Goal: Task Accomplishment & Management: Use online tool/utility

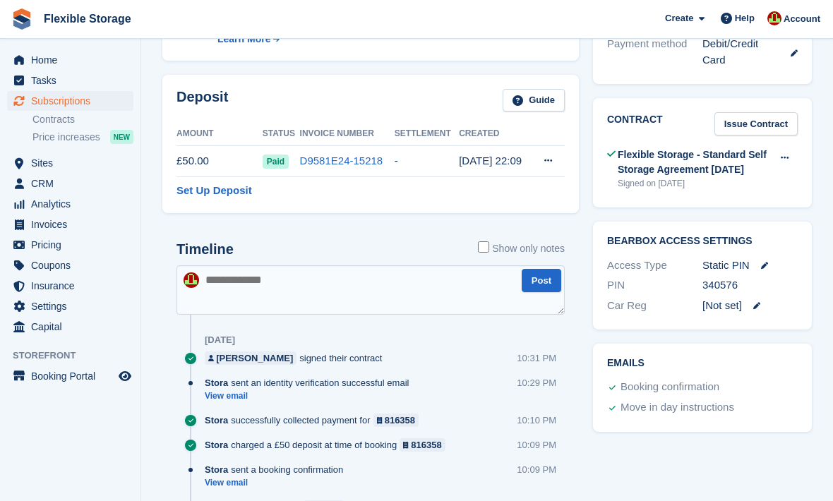
scroll to position [585, 0]
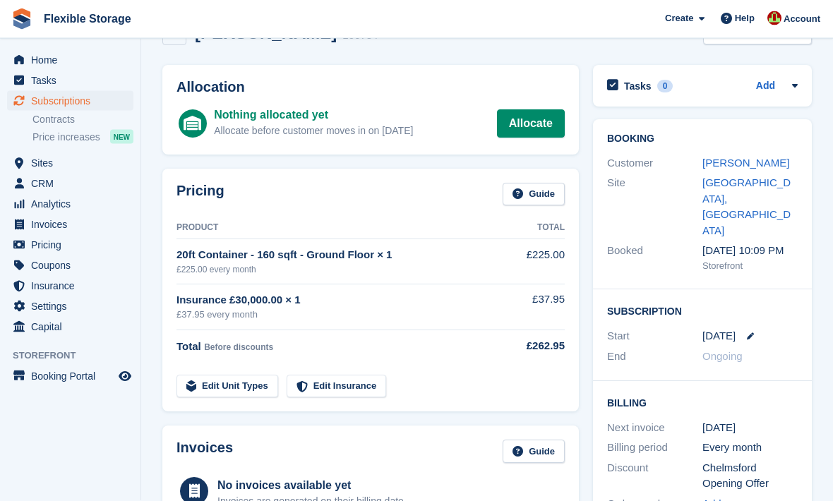
click at [606, 163] on link "[PERSON_NAME]" at bounding box center [745, 163] width 87 height 12
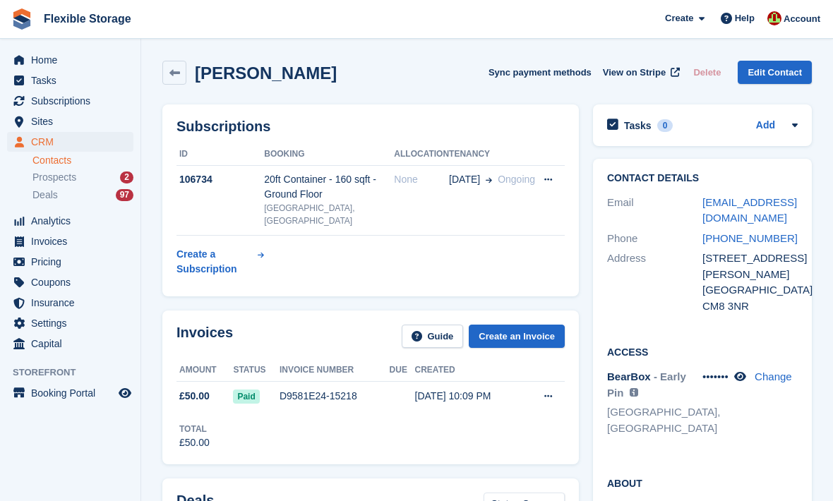
click at [308, 193] on div "20ft Container - 160 sqft - Ground Floor" at bounding box center [329, 187] width 130 height 30
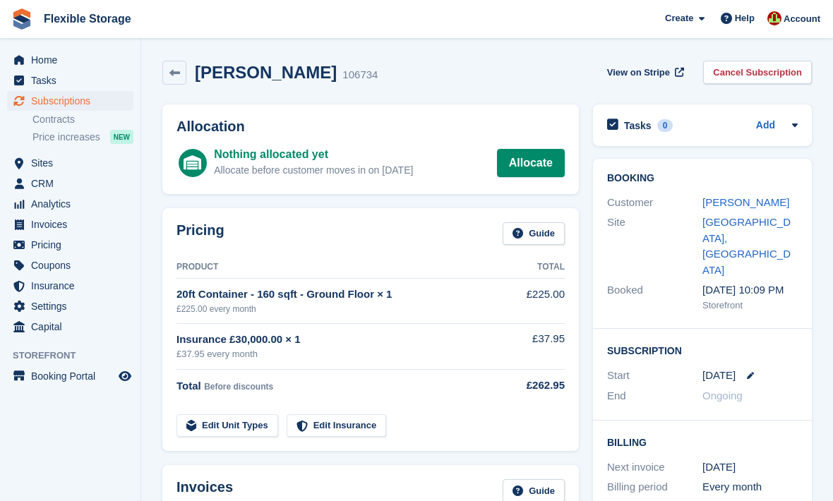
click at [542, 167] on link "Allocate" at bounding box center [531, 163] width 68 height 28
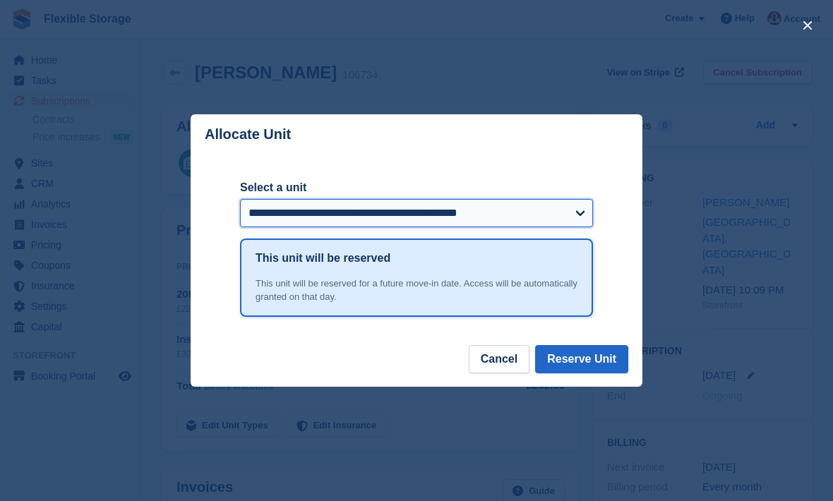
click at [572, 213] on select "**********" at bounding box center [416, 213] width 353 height 28
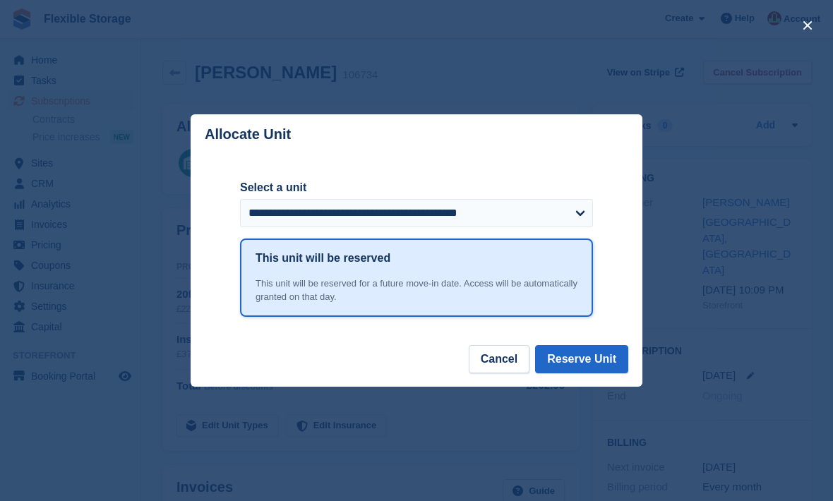
click at [151, 439] on div "close" at bounding box center [416, 250] width 833 height 501
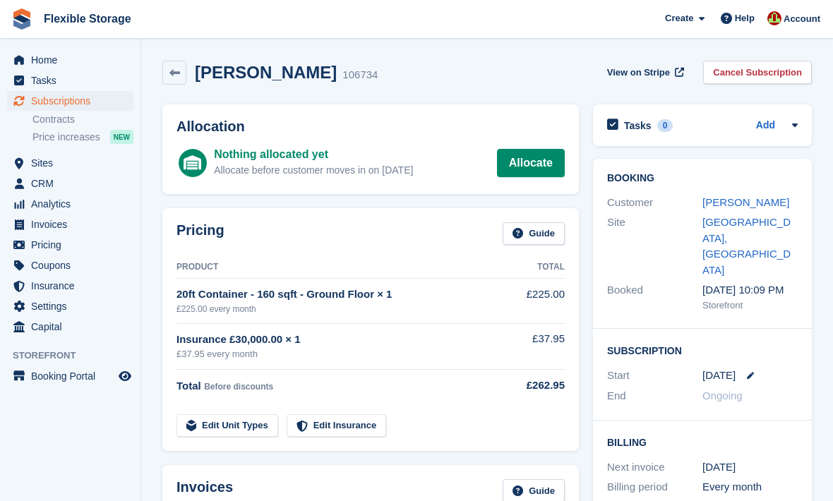
click at [41, 155] on span "Sites" at bounding box center [73, 163] width 85 height 20
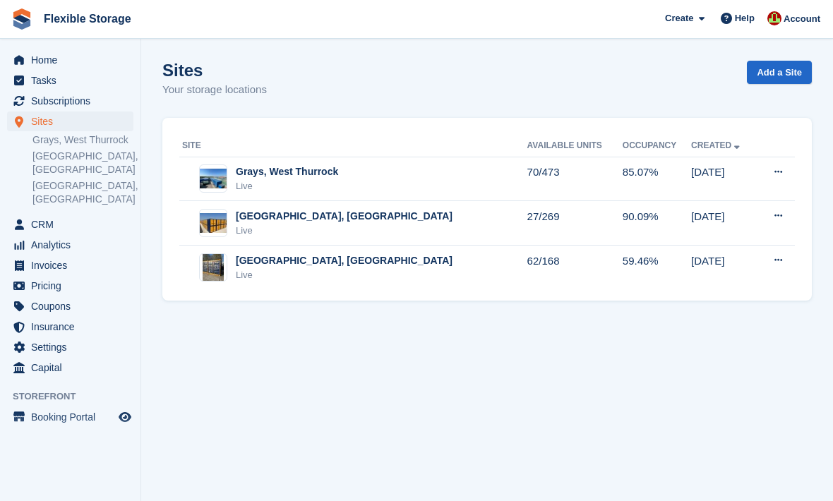
click at [296, 272] on div "Live" at bounding box center [344, 275] width 217 height 14
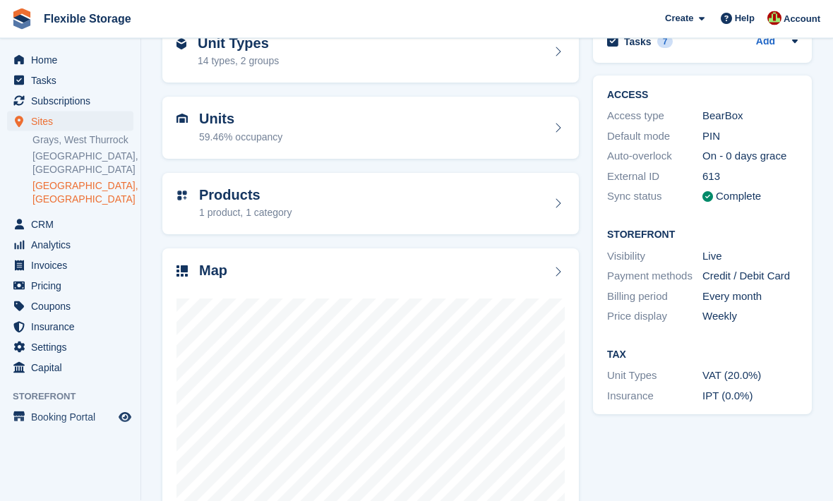
scroll to position [83, 0]
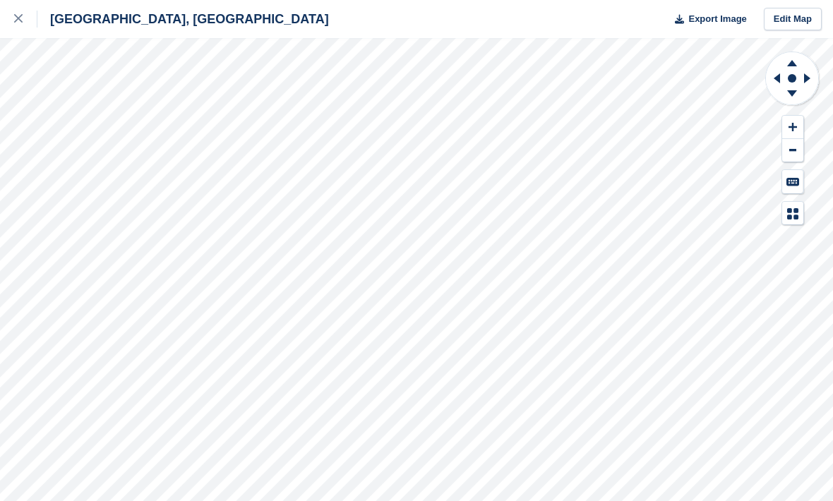
click at [791, 124] on icon at bounding box center [792, 127] width 8 height 10
click at [790, 122] on icon at bounding box center [792, 127] width 8 height 10
click at [772, 79] on icon at bounding box center [775, 78] width 18 height 37
click at [774, 80] on icon at bounding box center [775, 78] width 18 height 37
click at [776, 80] on icon at bounding box center [777, 78] width 6 height 10
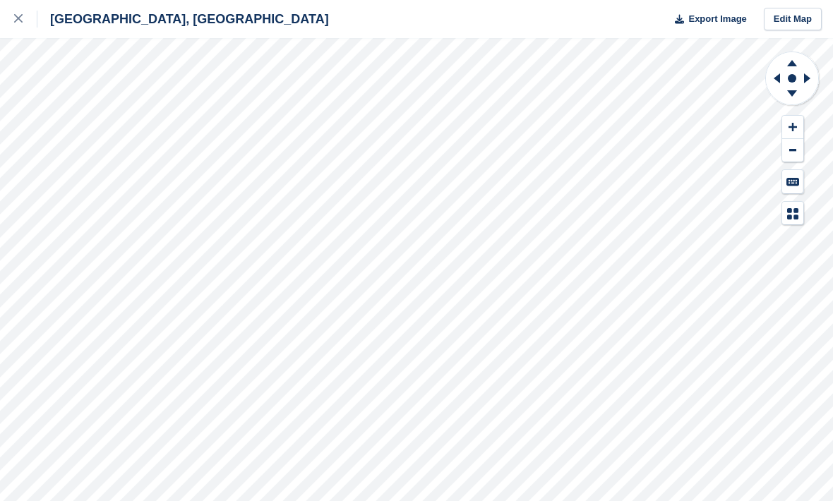
click at [783, 83] on icon at bounding box center [775, 78] width 18 height 37
click at [777, 81] on icon at bounding box center [775, 78] width 18 height 37
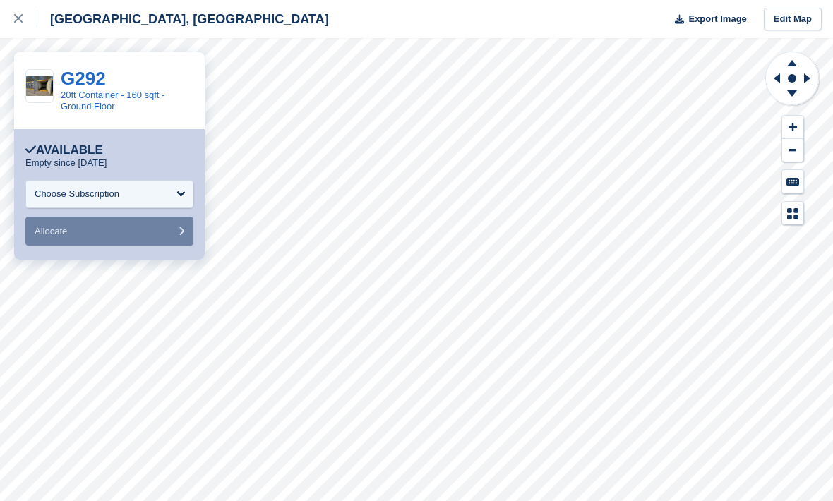
click at [43, 186] on div "Choose Subscription" at bounding box center [109, 194] width 168 height 28
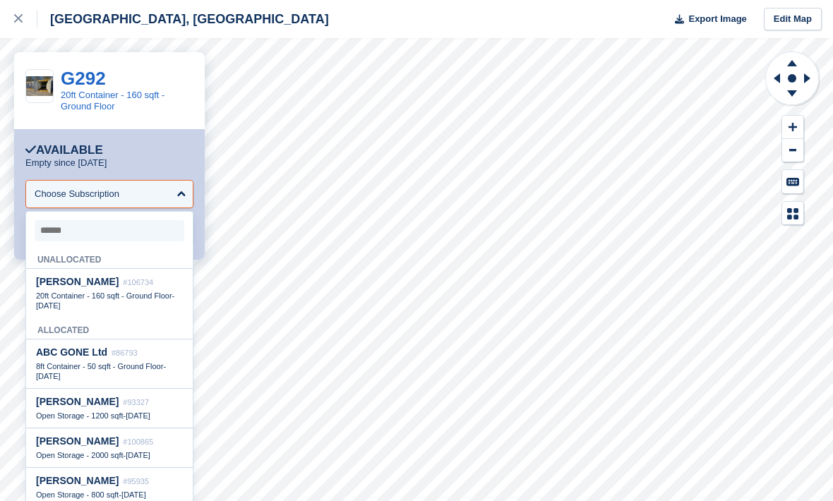
click at [60, 296] on span "20ft Container - 160 sqft - Ground Floor" at bounding box center [104, 296] width 136 height 8
select select "******"
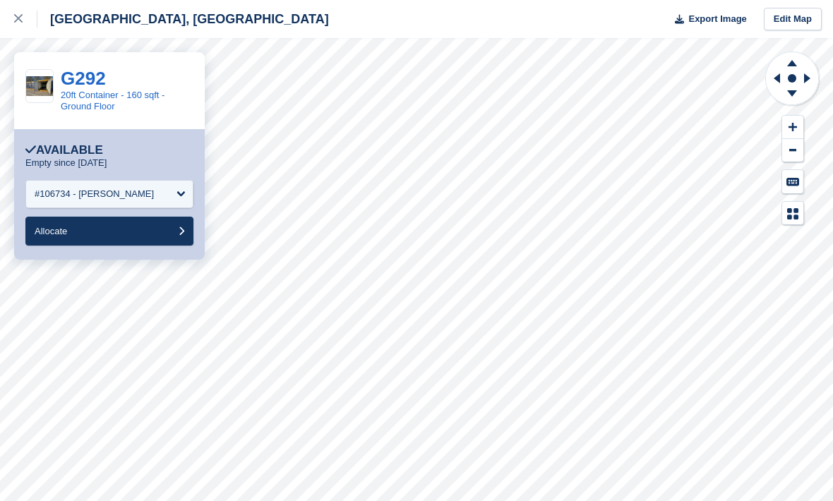
click at [59, 228] on span "Allocate" at bounding box center [51, 231] width 32 height 11
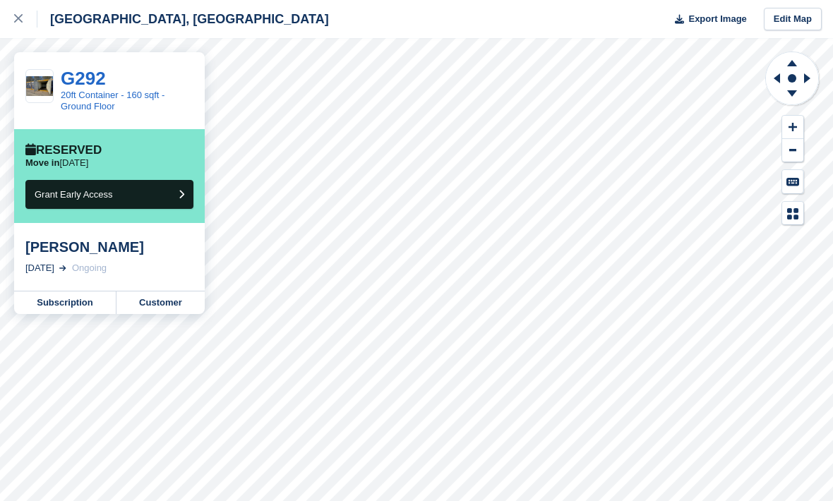
click at [25, 18] on div at bounding box center [25, 19] width 23 height 17
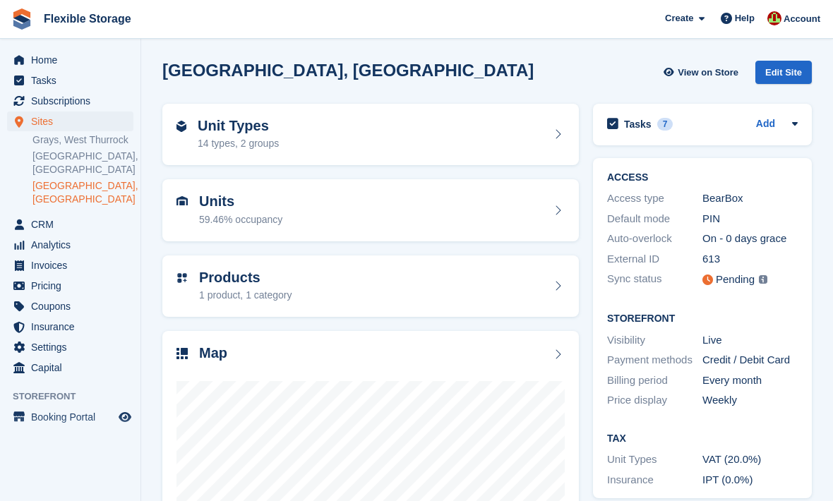
click at [56, 93] on span "Subscriptions" at bounding box center [73, 101] width 85 height 20
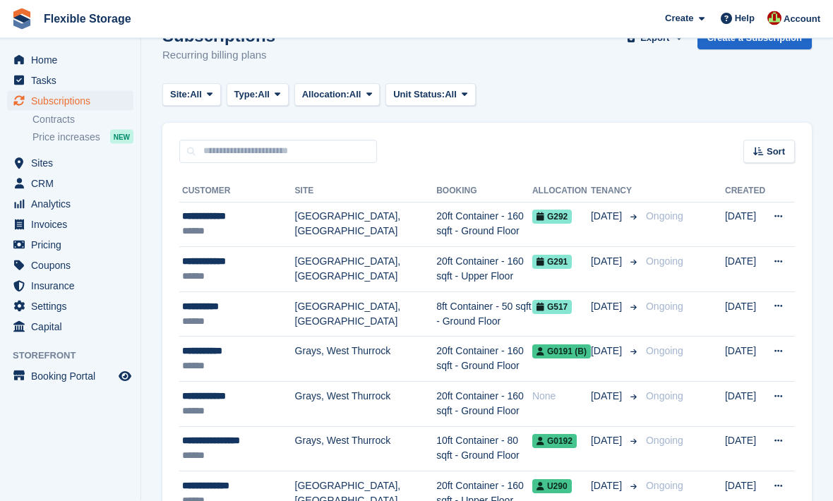
scroll to position [35, 0]
click at [206, 404] on div "******" at bounding box center [238, 411] width 113 height 15
